Goal: Task Accomplishment & Management: Use online tool/utility

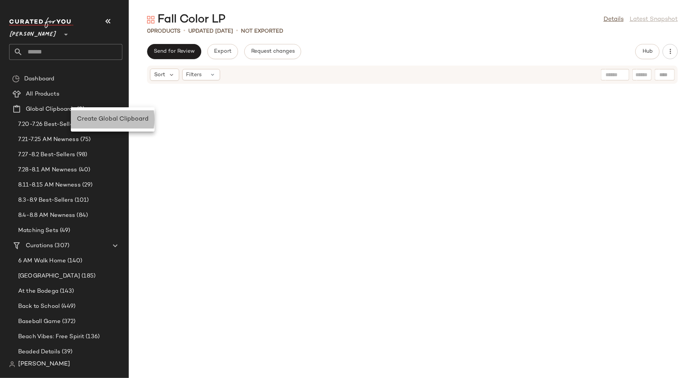
click at [89, 118] on span "Create Global Clipboard" at bounding box center [113, 119] width 72 height 6
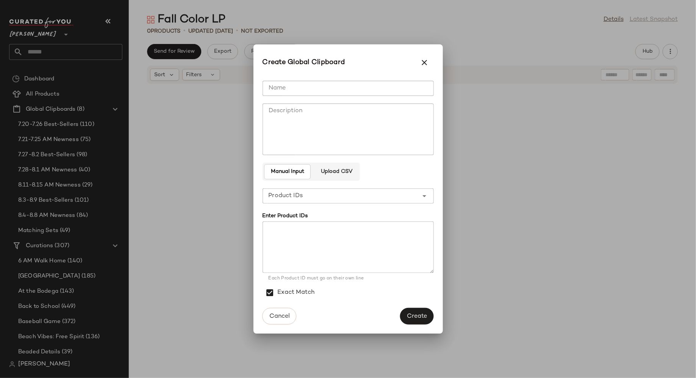
click at [309, 93] on input "Name" at bounding box center [347, 88] width 171 height 15
type input "**********"
click at [321, 145] on textarea "Description" at bounding box center [347, 129] width 171 height 52
click at [340, 172] on span "Upload CSV" at bounding box center [336, 172] width 32 height 6
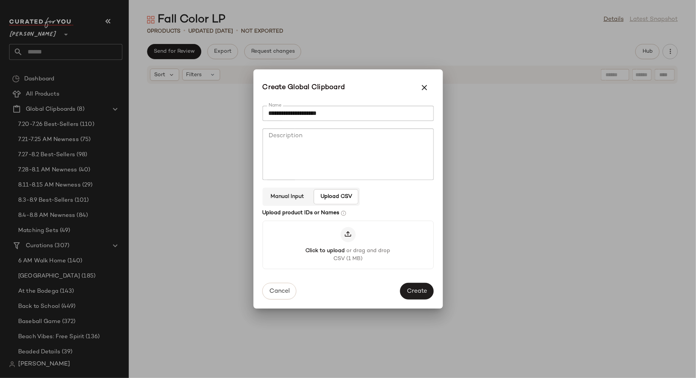
click at [347, 238] on icon at bounding box center [348, 235] width 8 height 8
click at [348, 245] on input "Click to upload or drag and drop CSV (1 MB)" at bounding box center [348, 245] width 0 height 0
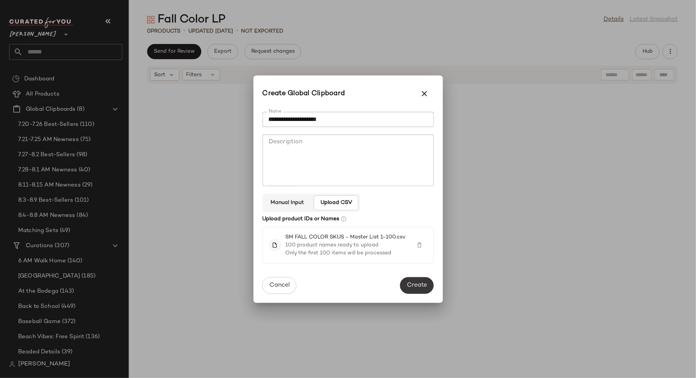
click at [418, 286] on span "Create" at bounding box center [416, 284] width 20 height 7
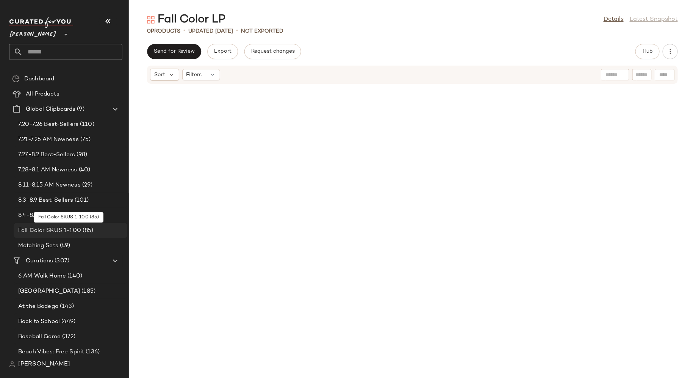
click at [63, 225] on div "Fall Color SKUS 1-100 (85)" at bounding box center [71, 230] width 114 height 15
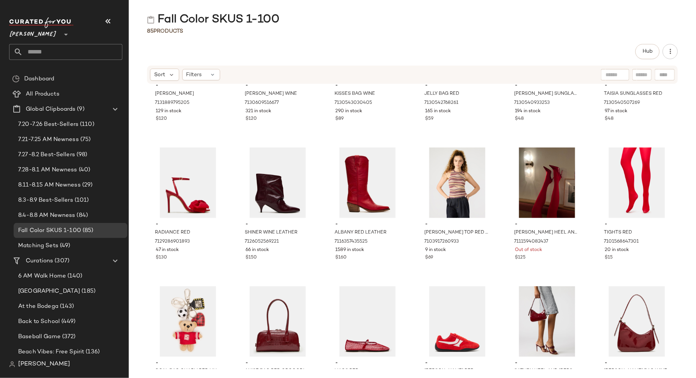
scroll to position [640, 0]
click at [638, 72] on input "text" at bounding box center [641, 75] width 13 height 8
type input "*****"
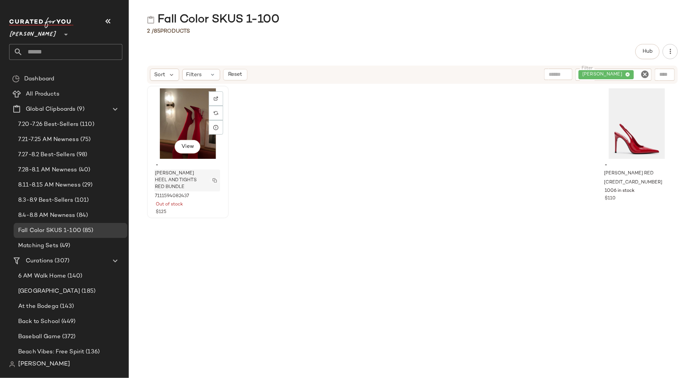
click at [215, 178] on img "button" at bounding box center [214, 180] width 5 height 5
click at [187, 105] on div "View" at bounding box center [188, 123] width 76 height 70
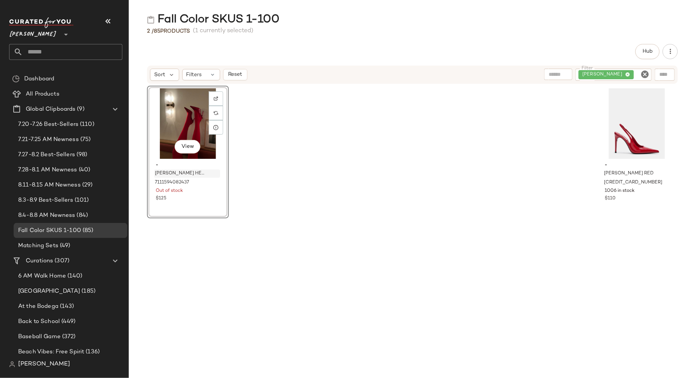
click at [644, 72] on icon "Clear Filter" at bounding box center [644, 74] width 9 height 9
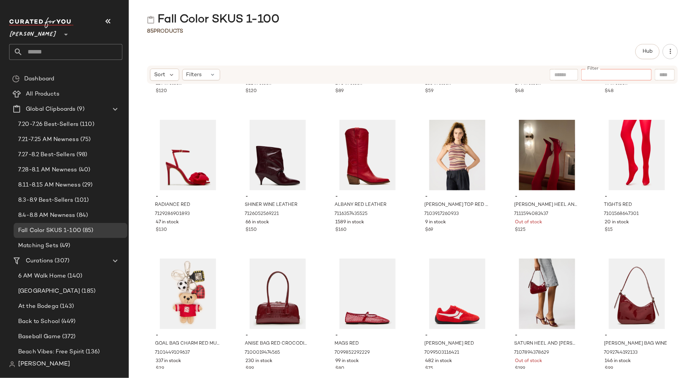
scroll to position [673, 0]
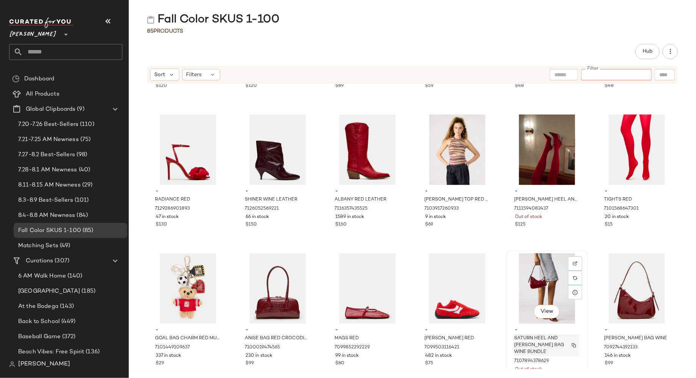
click at [571, 344] on img "button" at bounding box center [573, 345] width 5 height 5
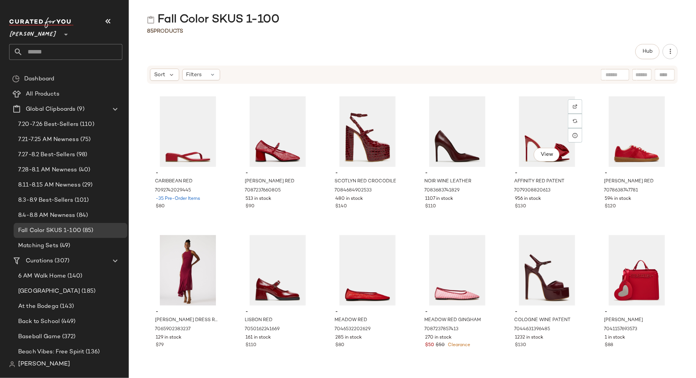
scroll to position [1004, 0]
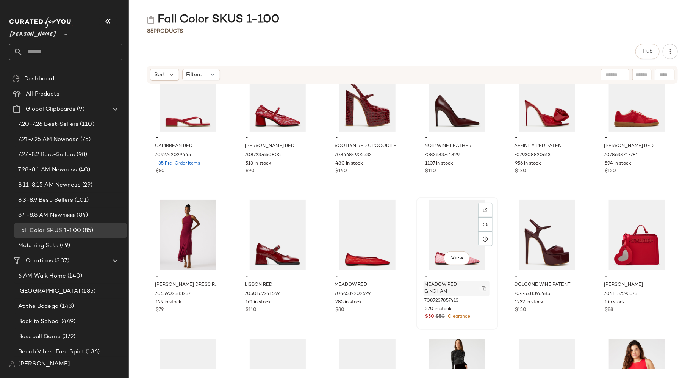
click at [482, 289] on img "button" at bounding box center [484, 288] width 5 height 5
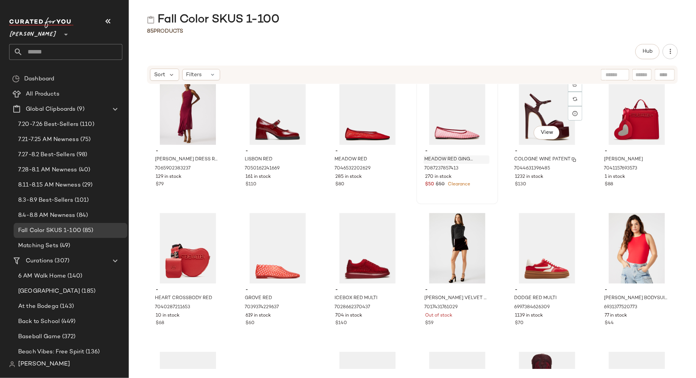
scroll to position [1142, 0]
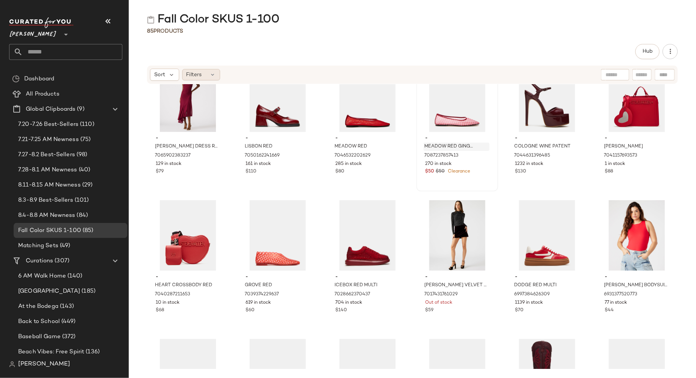
click at [207, 74] on div "Filters" at bounding box center [201, 74] width 38 height 11
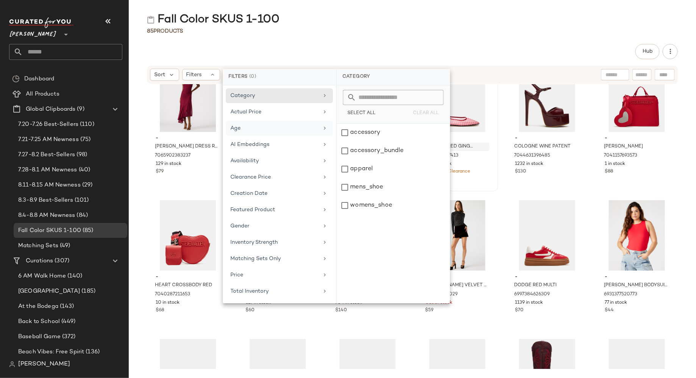
click at [233, 126] on div "Age" at bounding box center [275, 128] width 88 height 8
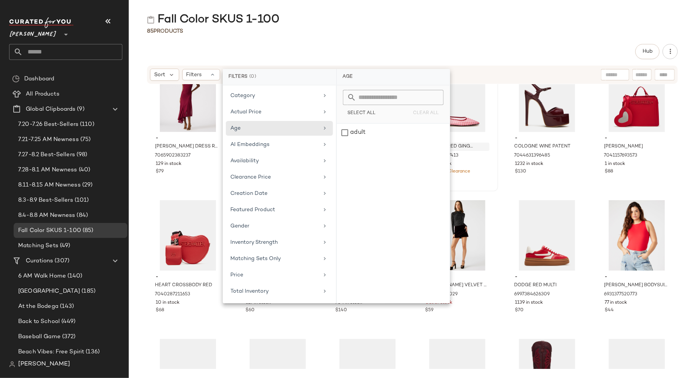
click at [312, 30] on div "85 Products" at bounding box center [412, 31] width 567 height 8
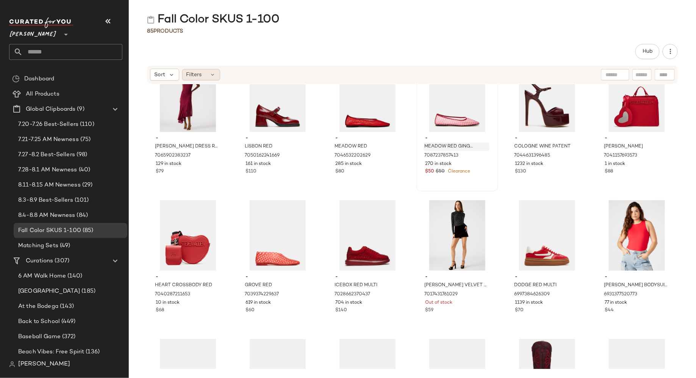
click at [212, 75] on icon at bounding box center [213, 75] width 6 height 6
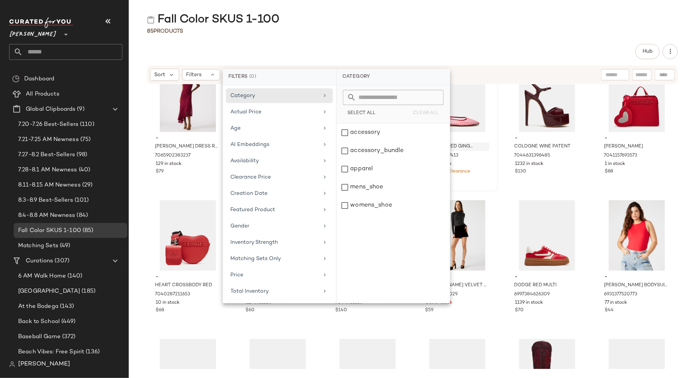
click at [303, 32] on div "85 Products" at bounding box center [412, 31] width 567 height 8
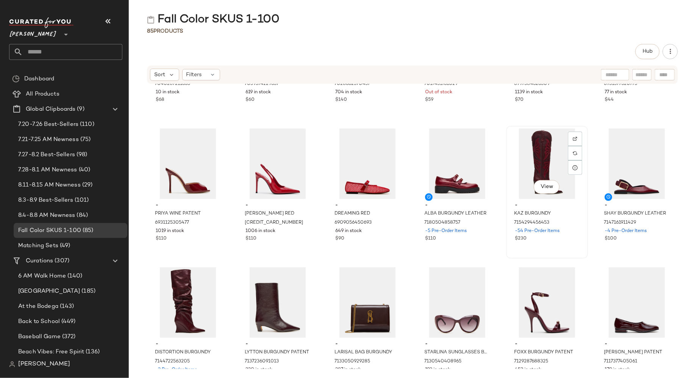
scroll to position [1354, 0]
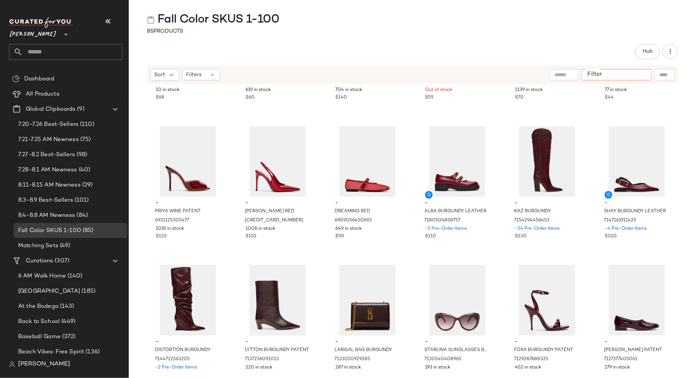
click at [641, 74] on input "Filter" at bounding box center [616, 75] width 64 height 8
type input "******"
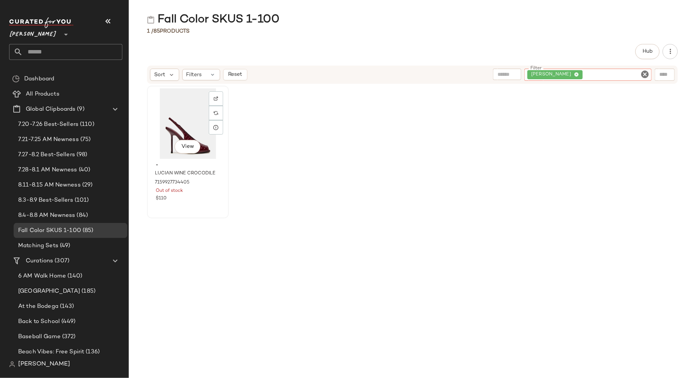
click at [171, 111] on div "View" at bounding box center [188, 123] width 76 height 70
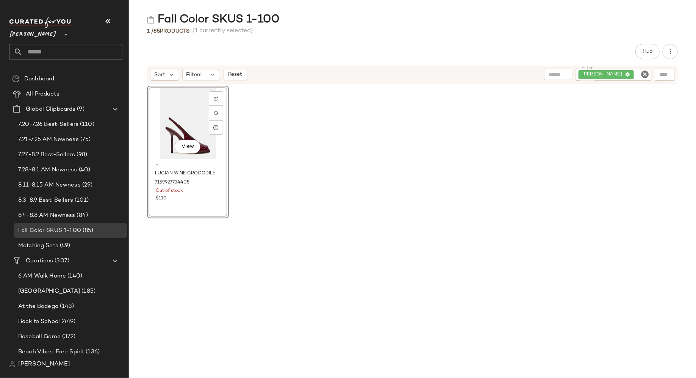
click at [645, 75] on icon "Clear Filter" at bounding box center [644, 74] width 9 height 9
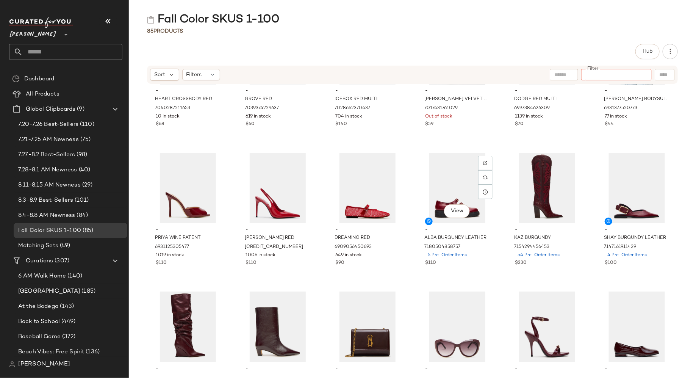
scroll to position [1331, 0]
